Goal: Transaction & Acquisition: Purchase product/service

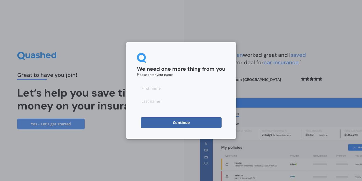
click at [171, 90] on input at bounding box center [181, 88] width 88 height 11
type input "[PERSON_NAME]"
click at [163, 102] on input at bounding box center [181, 101] width 88 height 11
type input "Low"
click at [173, 121] on button "Continue" at bounding box center [181, 122] width 81 height 11
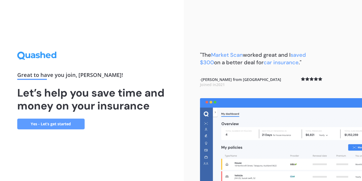
click at [70, 125] on link "Yes - Let’s get started" at bounding box center [50, 124] width 67 height 11
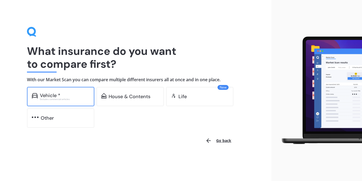
click at [57, 97] on div "Vehicle *" at bounding box center [50, 95] width 20 height 5
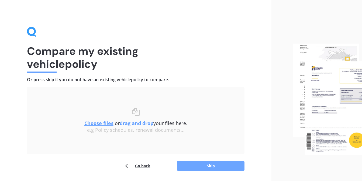
click at [212, 165] on button "Skip" at bounding box center [210, 166] width 67 height 10
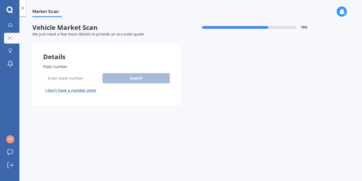
click at [71, 91] on button "I don’t have a number plate" at bounding box center [70, 90] width 55 height 9
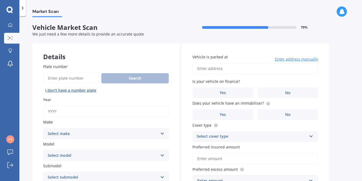
click at [100, 111] on input "Year" at bounding box center [106, 111] width 126 height 11
type input "2015"
click at [165, 134] on select "Select make AC ALFA ROMEO ASTON MARTIN AUDI AUSTIN BEDFORD Bentley BMW BYD CADI…" at bounding box center [106, 133] width 126 height 11
select select "SUZUKI"
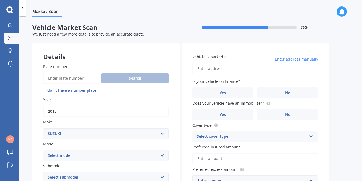
click at [43, 129] on select "Select make AC ALFA ROMEO ASTON MARTIN AUDI AUSTIN BEDFORD Bentley BMW BYD CADI…" at bounding box center [106, 133] width 126 height 11
click at [126, 158] on select "Select model Aerio Alto APV Van Baleno Cappuccino Carry Truck Carry van Celerio…" at bounding box center [106, 155] width 126 height 11
select select "SWIFT"
click at [43, 151] on select "Select model Aerio Alto APV Van Baleno Cappuccino Carry Truck Carry van Celerio…" at bounding box center [106, 155] width 126 height 11
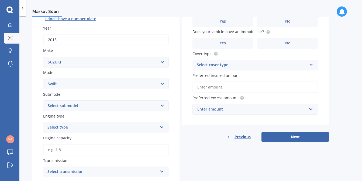
scroll to position [75, 0]
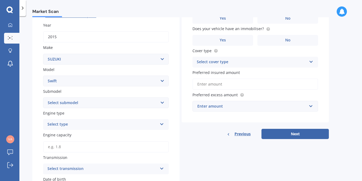
click at [162, 125] on icon at bounding box center [161, 123] width 5 height 4
click at [153, 135] on div "Petrol" at bounding box center [105, 135] width 125 height 10
click at [151, 149] on input "Engine capacity" at bounding box center [106, 146] width 126 height 11
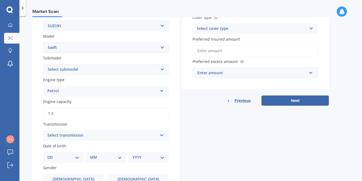
scroll to position [114, 0]
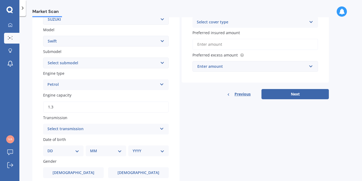
type input "1.3"
click at [162, 130] on icon at bounding box center [161, 128] width 5 height 4
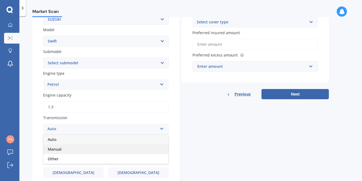
click at [151, 150] on div "Manual" at bounding box center [105, 150] width 125 height 10
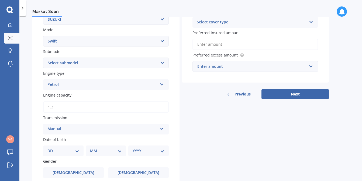
click at [76, 153] on select "DD 01 02 03 04 05 06 07 08 09 10 11 12 13 14 15 16 17 18 19 20 21 22 23 24 25 2…" at bounding box center [63, 151] width 32 height 6
select select "11"
click at [52, 149] on select "DD 01 02 03 04 05 06 07 08 09 10 11 12 13 14 15 16 17 18 19 20 21 22 23 24 25 2…" at bounding box center [63, 151] width 32 height 6
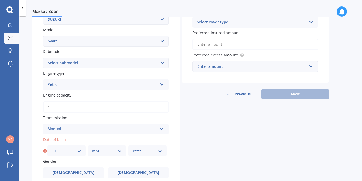
click at [109, 154] on select "MM 01 02 03 04 05 06 07 08 09 10 11 12" at bounding box center [107, 151] width 30 height 6
select select "08"
click at [92, 149] on select "MM 01 02 03 04 05 06 07 08 09 10 11 12" at bounding box center [107, 151] width 30 height 6
click at [143, 153] on select "YYYY 2025 2024 2023 2022 2021 2020 2019 2018 2017 2016 2015 2014 2013 2012 2011…" at bounding box center [148, 151] width 30 height 6
select select "1972"
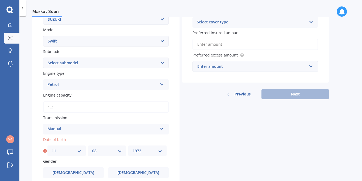
click at [133, 149] on select "YYYY 2025 2024 2023 2022 2021 2020 2019 2018 2017 2016 2015 2014 2013 2012 2011…" at bounding box center [148, 151] width 30 height 6
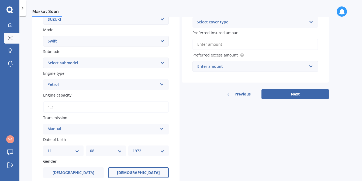
click at [144, 173] on span "Female" at bounding box center [138, 173] width 43 height 5
click at [0, 0] on input "Female" at bounding box center [0, 0] width 0 height 0
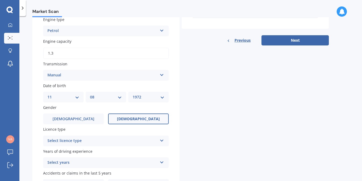
scroll to position [170, 0]
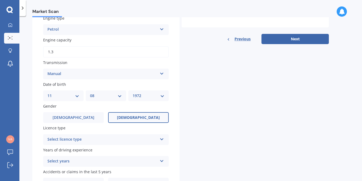
click at [162, 140] on icon at bounding box center [161, 139] width 5 height 4
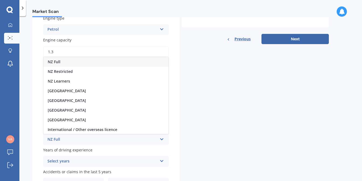
click at [136, 143] on div "NZ Full" at bounding box center [102, 140] width 110 height 6
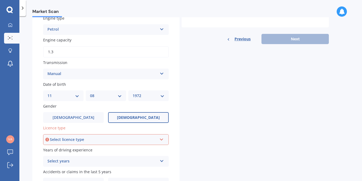
click at [161, 140] on icon at bounding box center [161, 139] width 5 height 4
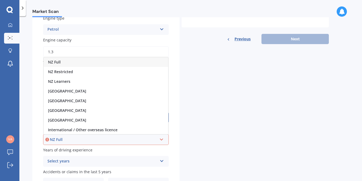
click at [113, 65] on div "NZ Full" at bounding box center [106, 62] width 124 height 10
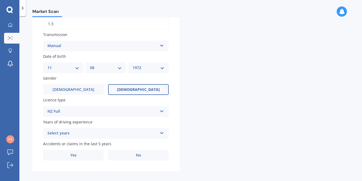
scroll to position [201, 0]
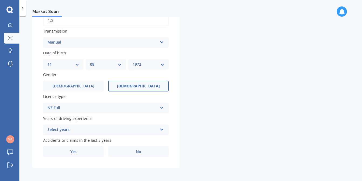
click at [162, 131] on icon at bounding box center [161, 129] width 5 height 4
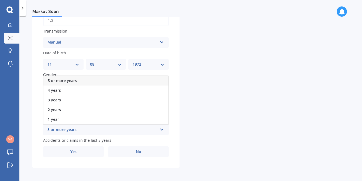
click at [151, 82] on div "5 or more years" at bounding box center [105, 81] width 125 height 10
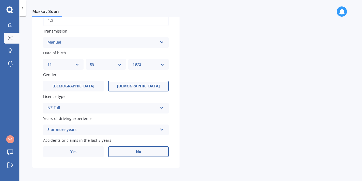
click at [149, 153] on label "No" at bounding box center [138, 152] width 61 height 11
click at [0, 0] on input "No" at bounding box center [0, 0] width 0 height 0
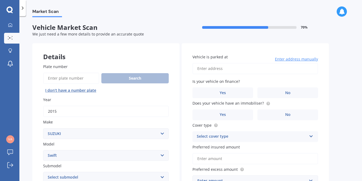
scroll to position [0, 0]
click at [248, 69] on input "Vehicle is parked at" at bounding box center [255, 68] width 126 height 11
type input "38 Konene Street, Utuhina, Rotorua 3015"
click at [289, 97] on label "No" at bounding box center [287, 93] width 61 height 11
click at [0, 0] on input "No" at bounding box center [0, 0] width 0 height 0
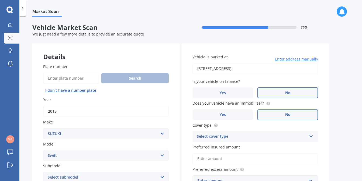
click at [298, 117] on label "No" at bounding box center [287, 115] width 61 height 11
click at [0, 0] on input "No" at bounding box center [0, 0] width 0 height 0
click at [311, 137] on icon at bounding box center [311, 136] width 5 height 4
click at [302, 149] on div "Comprehensive" at bounding box center [255, 147] width 125 height 10
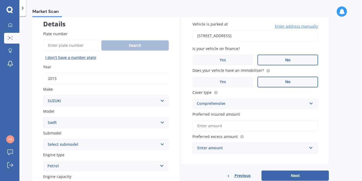
scroll to position [34, 0]
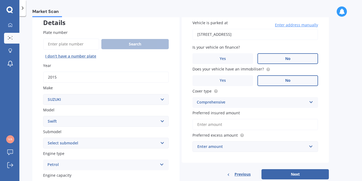
click at [285, 128] on input "Preferred insured amount" at bounding box center [255, 124] width 126 height 11
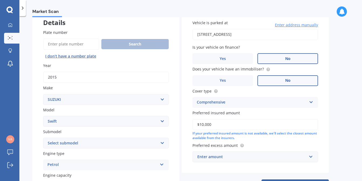
type input "$10,000"
click at [310, 159] on input "text" at bounding box center [253, 157] width 121 height 10
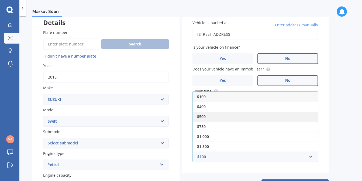
click at [296, 121] on div "$500" at bounding box center [255, 117] width 125 height 10
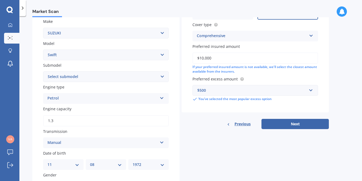
scroll to position [103, 0]
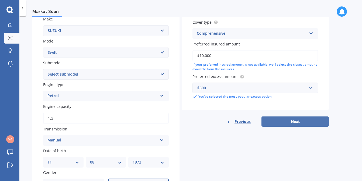
click at [301, 124] on button "Next" at bounding box center [294, 122] width 67 height 10
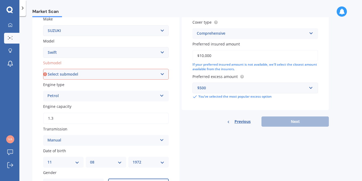
click at [162, 76] on select "Select submodel (All other) Cino Diesel Turbo GA GL GLX GO GP GS GTI LTD RS Hyb…" at bounding box center [106, 74] width 126 height 11
select select "GO"
click at [43, 69] on select "Select submodel (All other) Cino Diesel Turbo GA GL GLX GO GP GS GTI LTD RS Hyb…" at bounding box center [106, 74] width 126 height 11
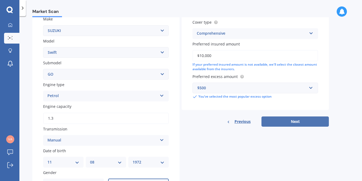
click at [284, 122] on button "Next" at bounding box center [294, 122] width 67 height 10
select select "11"
select select "08"
select select "1972"
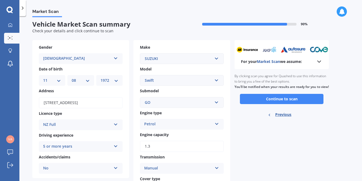
scroll to position [0, 0]
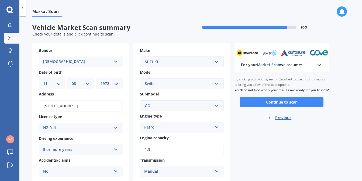
click at [318, 66] on icon at bounding box center [319, 65] width 6 height 6
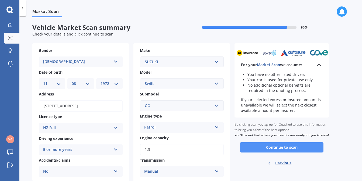
click at [287, 153] on button "Continue to scan" at bounding box center [281, 147] width 83 height 10
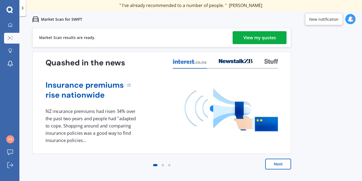
click at [277, 39] on link "View my quotes" at bounding box center [259, 37] width 54 height 13
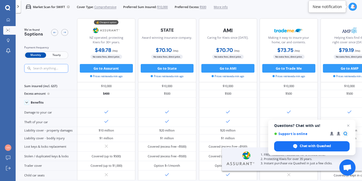
click at [54, 56] on span "Yearly" at bounding box center [56, 56] width 21 height 6
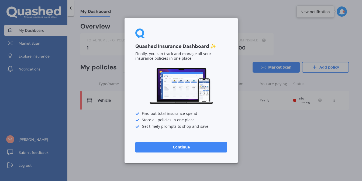
click at [203, 145] on button "Continue" at bounding box center [181, 147] width 92 height 11
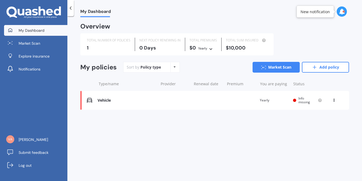
click at [107, 100] on div "Vehicle" at bounding box center [126, 100] width 58 height 5
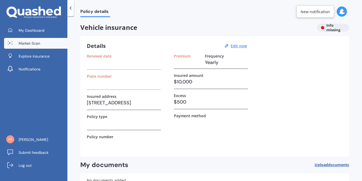
click at [35, 44] on span "Market Scan" at bounding box center [30, 43] width 22 height 5
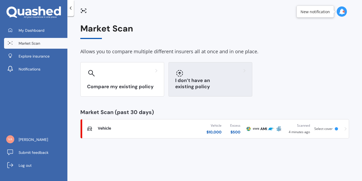
click at [214, 93] on div "I don’t have an existing policy" at bounding box center [210, 79] width 84 height 34
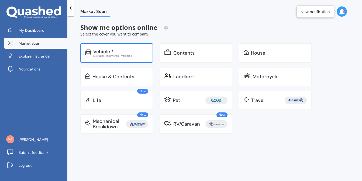
click at [123, 51] on div "Vehicle *" at bounding box center [120, 51] width 55 height 5
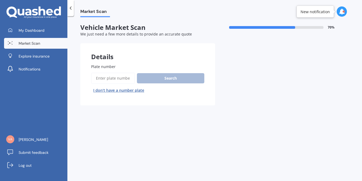
click at [116, 90] on button "I don’t have a number plate" at bounding box center [118, 90] width 55 height 9
select select "11"
select select "08"
select select "1972"
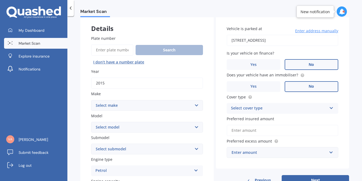
scroll to position [29, 0]
click at [195, 106] on select "Select make AC ALFA ROMEO ASTON MARTIN AUDI AUSTIN BEDFORD Bentley BMW BYD CADI…" at bounding box center [147, 105] width 112 height 11
select select "SUZUKI"
click at [91, 100] on select "Select make AC ALFA ROMEO ASTON MARTIN AUDI AUSTIN BEDFORD Bentley BMW BYD CADI…" at bounding box center [147, 105] width 112 height 11
click at [177, 130] on select "Select model Aerio Alto APV Van Baleno Cappuccino Carry Truck Carry van Celerio…" at bounding box center [147, 127] width 112 height 11
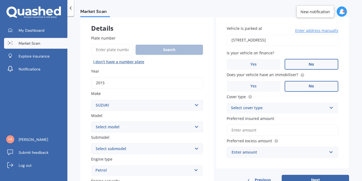
select select "SWIFT"
click at [91, 122] on select "Select model Aerio Alto APV Van Baleno Cappuccino Carry Truck Carry van Celerio…" at bounding box center [147, 127] width 112 height 11
click at [165, 152] on select "Select submodel (All other) Cino Diesel Turbo GA GL GLX GO GP GS GTI LTD RS Hyb…" at bounding box center [147, 149] width 112 height 11
select select "GO"
click at [91, 144] on select "Select submodel (All other) Cino Diesel Turbo GA GL GLX GO GP GS GTI LTD RS Hyb…" at bounding box center [147, 149] width 112 height 11
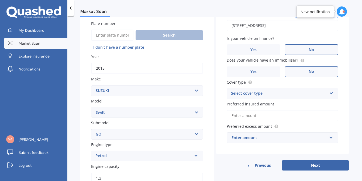
scroll to position [42, 0]
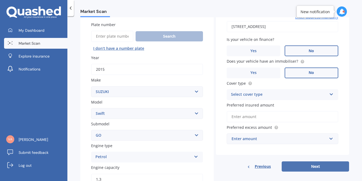
click at [316, 166] on button "Next" at bounding box center [314, 167] width 67 height 10
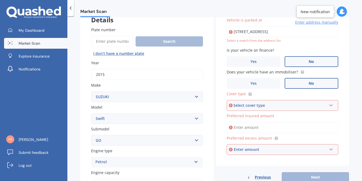
type input "38 Konene Street, Utuhina, Rotorua 3015"
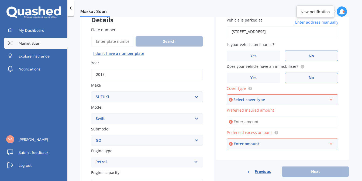
click at [329, 101] on icon at bounding box center [331, 99] width 5 height 4
click at [317, 110] on div "Comprehensive" at bounding box center [282, 110] width 111 height 10
click at [316, 123] on input "Preferred insured amount" at bounding box center [282, 121] width 112 height 11
type input "$10,000"
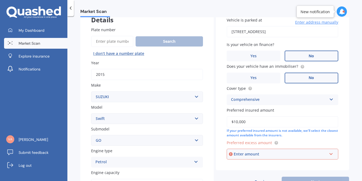
click at [301, 156] on div "Enter amount" at bounding box center [280, 154] width 93 height 6
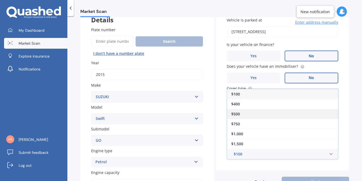
click at [268, 116] on div "$500" at bounding box center [282, 114] width 111 height 10
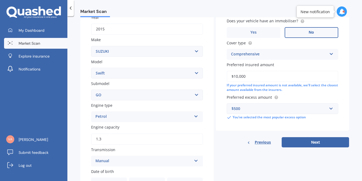
scroll to position [87, 0]
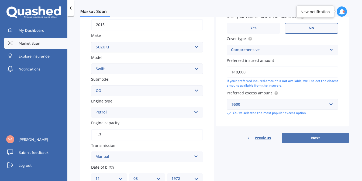
click at [303, 138] on button "Next" at bounding box center [314, 138] width 67 height 10
select select "11"
select select "08"
select select "1972"
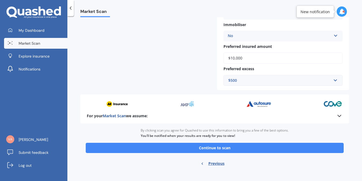
scroll to position [204, 0]
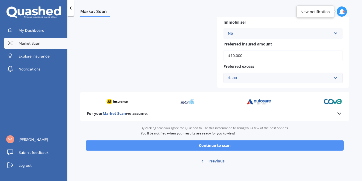
click at [289, 145] on button "Continue to scan" at bounding box center [215, 146] width 258 height 10
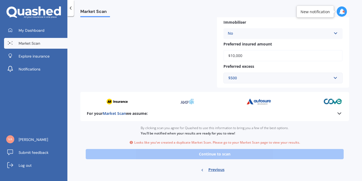
scroll to position [216, 0]
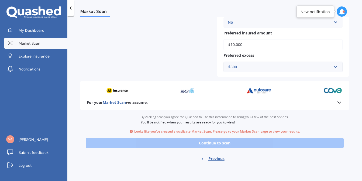
click at [33, 44] on span "Market Scan" at bounding box center [30, 43] width 22 height 5
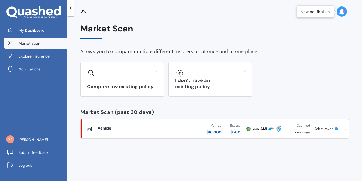
click at [106, 130] on span "Vehicle" at bounding box center [104, 128] width 13 height 5
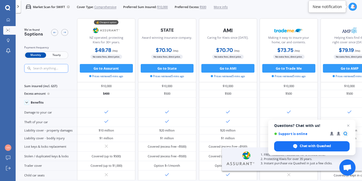
click at [59, 56] on span "Yearly" at bounding box center [56, 56] width 21 height 6
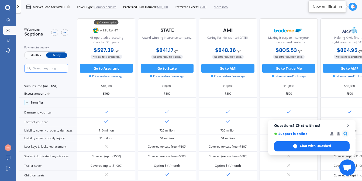
click at [348, 124] on span "Close chat" at bounding box center [348, 126] width 7 height 7
